Goal: Task Accomplishment & Management: Use online tool/utility

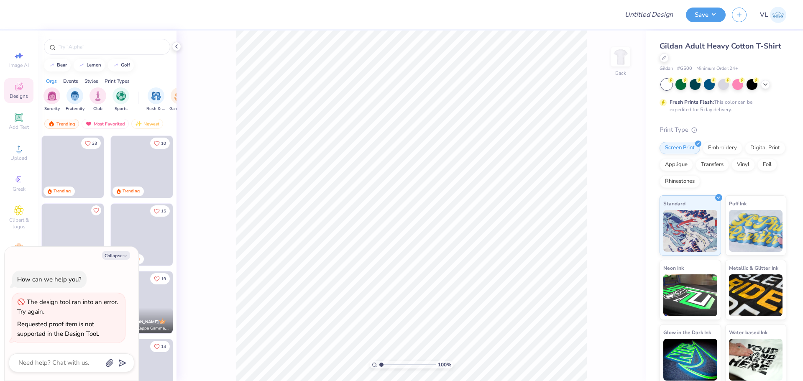
type textarea "x"
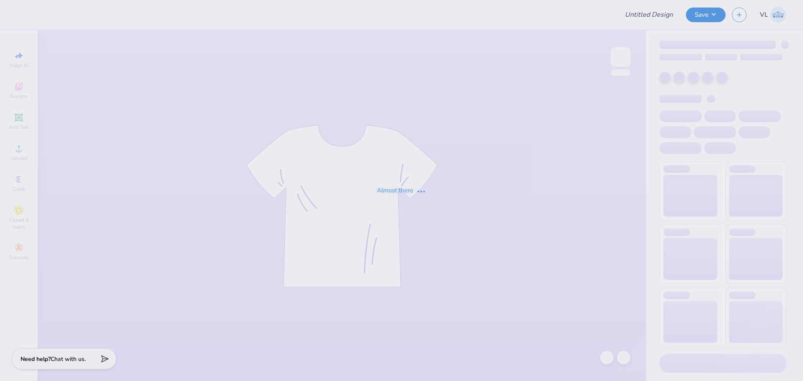
type input "PR Merch"
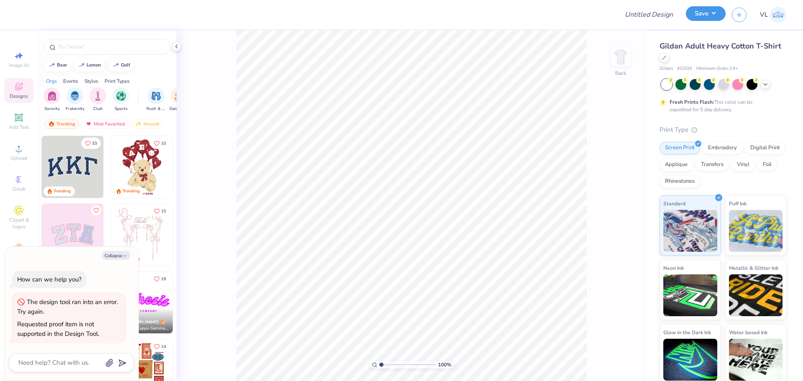
click at [710, 17] on button "Save" at bounding box center [705, 13] width 40 height 15
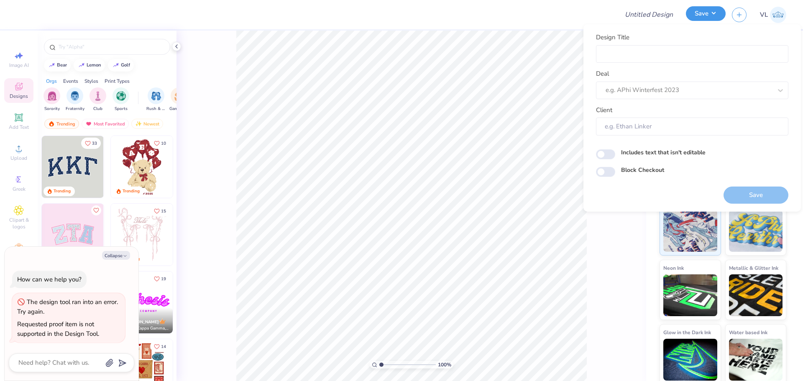
type textarea "x"
drag, startPoint x: 711, startPoint y: 17, endPoint x: 515, endPoint y: 6, distance: 196.8
click at [522, 6] on div "Design Title Save VL" at bounding box center [401, 14] width 803 height 29
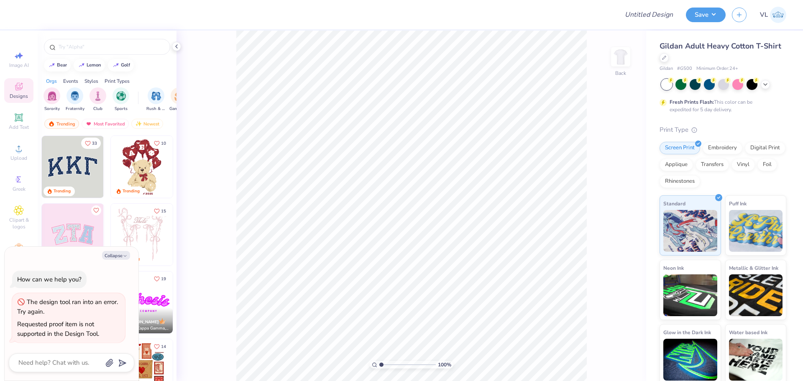
click at [512, 6] on div at bounding box center [317, 14] width 589 height 29
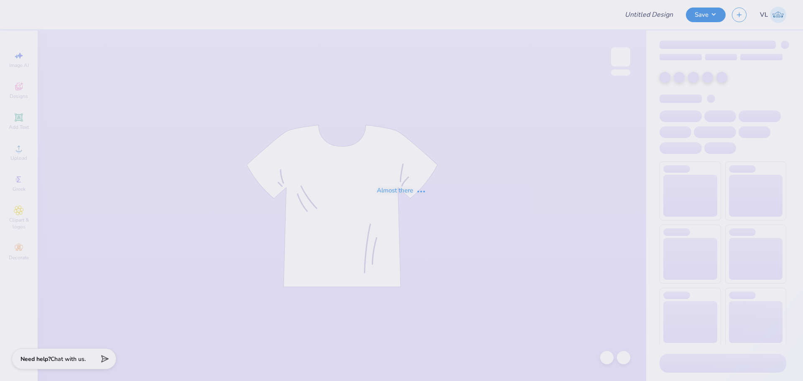
type input "PR Merch"
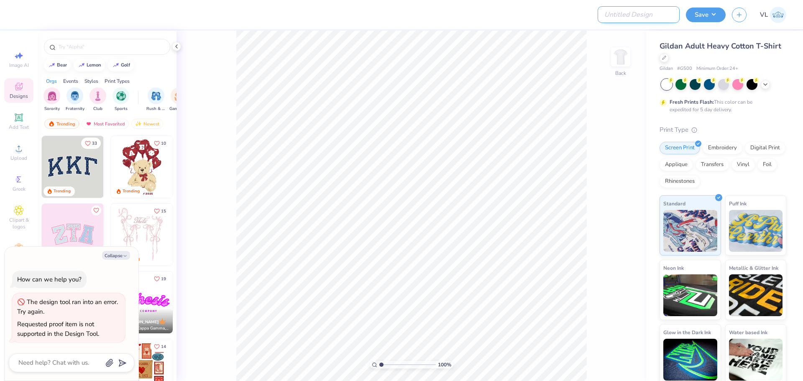
click at [653, 15] on input "Design Title" at bounding box center [638, 14] width 82 height 17
paste input "PR Merch"
type input "PR Merch"
type textarea "x"
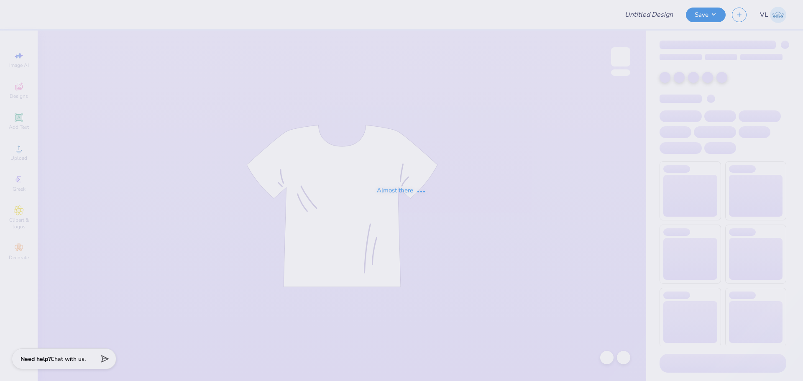
type input "PR Merch"
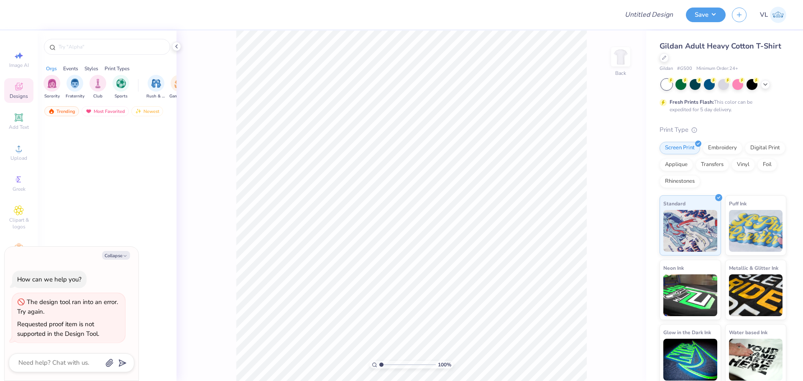
type textarea "x"
